Goal: Transaction & Acquisition: Book appointment/travel/reservation

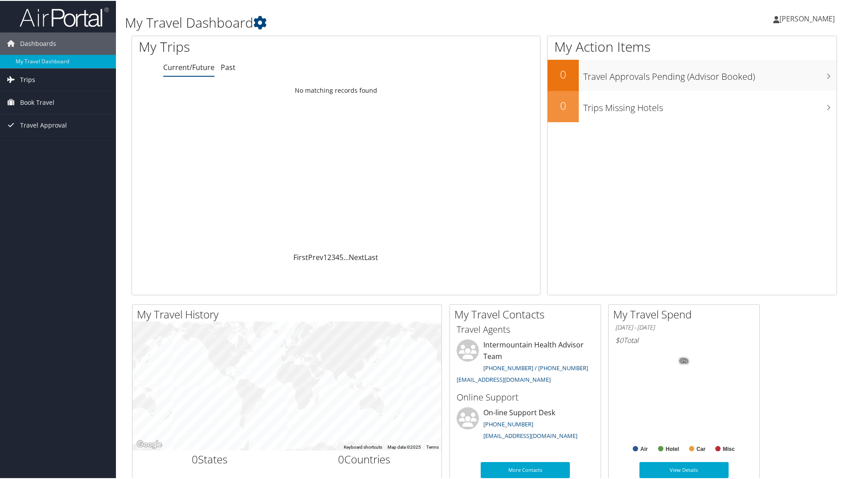
click at [26, 74] on span "Trips" at bounding box center [27, 79] width 15 height 22
click at [31, 90] on link "Current/Future Trips" at bounding box center [58, 96] width 116 height 13
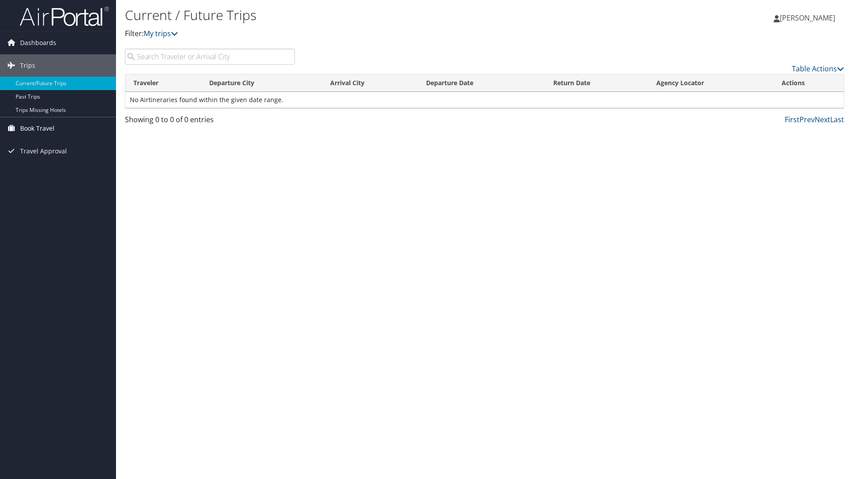
click at [36, 128] on span "Book Travel" at bounding box center [37, 128] width 34 height 22
click at [27, 156] on link "Approval Request (Beta)" at bounding box center [58, 159] width 116 height 13
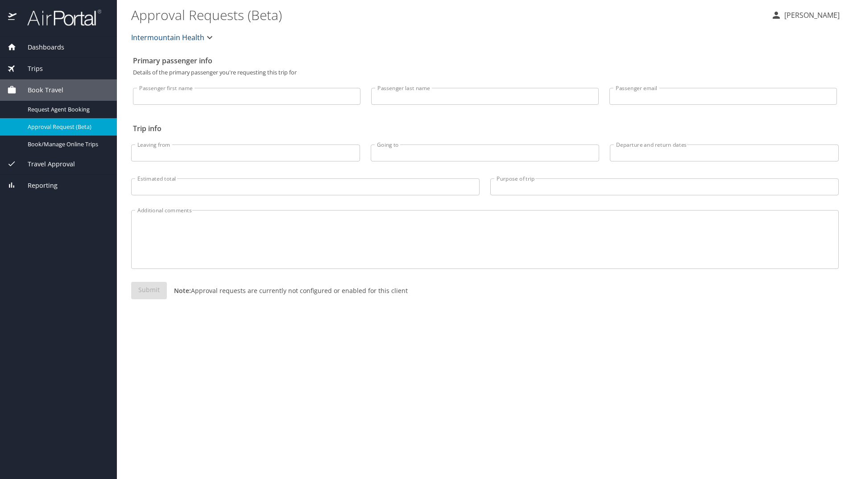
click at [207, 95] on input "Passenger first name" at bounding box center [246, 96] width 227 height 17
type input "[PERSON_NAME]"
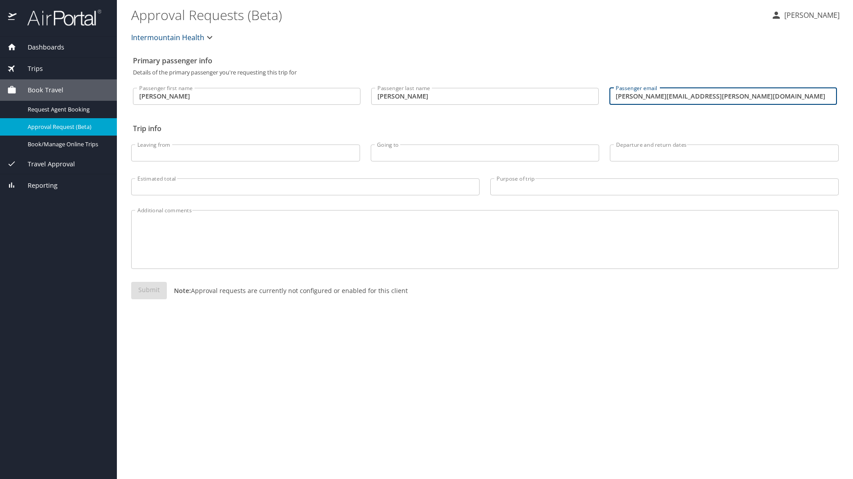
type input "[PERSON_NAME][EMAIL_ADDRESS][PERSON_NAME][DOMAIN_NAME]"
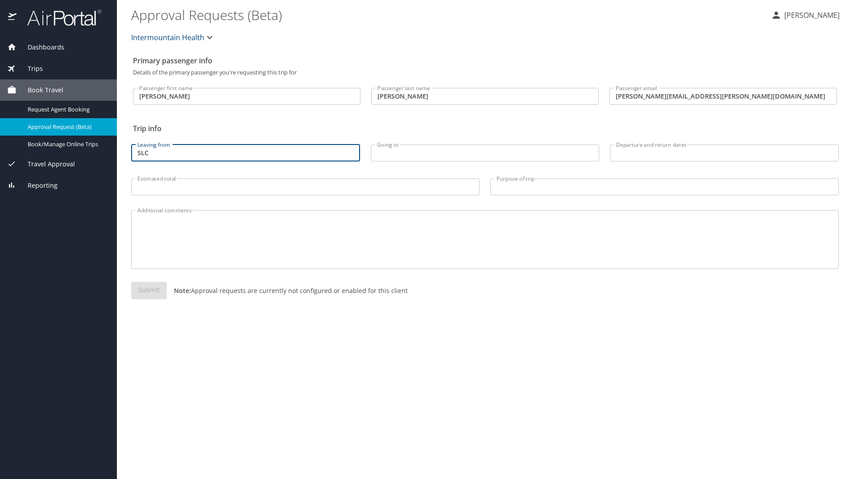
type input "SLC"
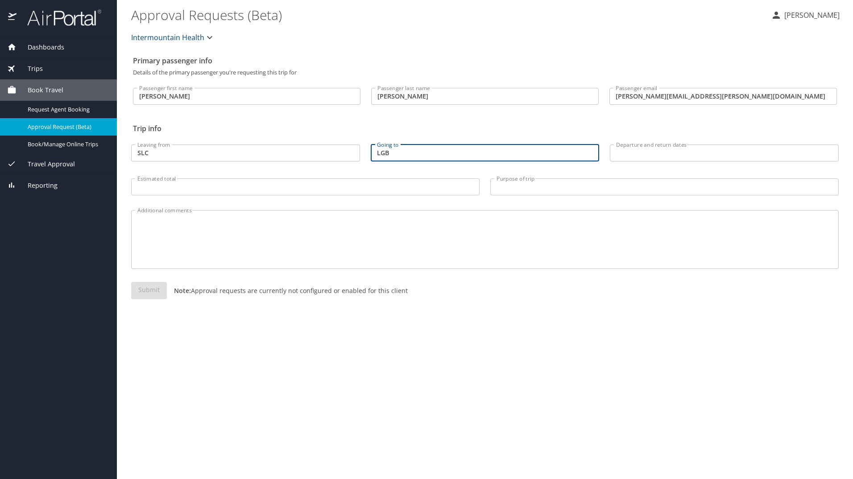
type input "LGB"
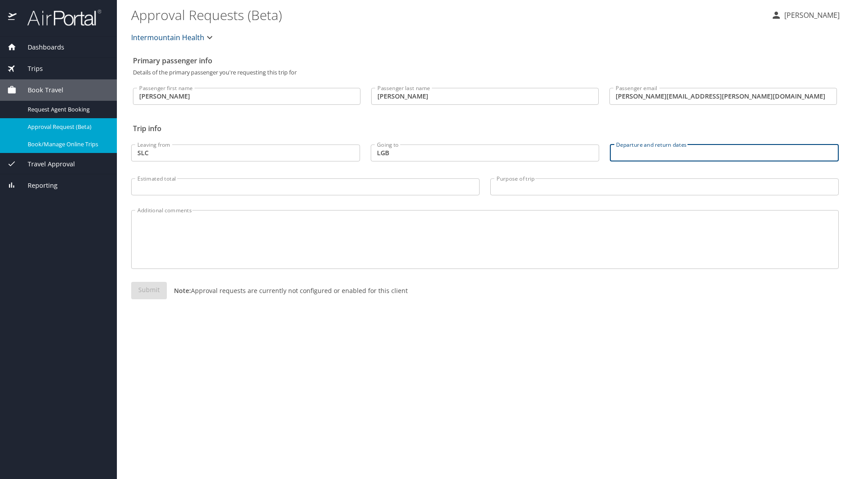
click at [45, 142] on span "Book/Manage Online Trips" at bounding box center [67, 144] width 78 height 8
